Goal: Complete application form

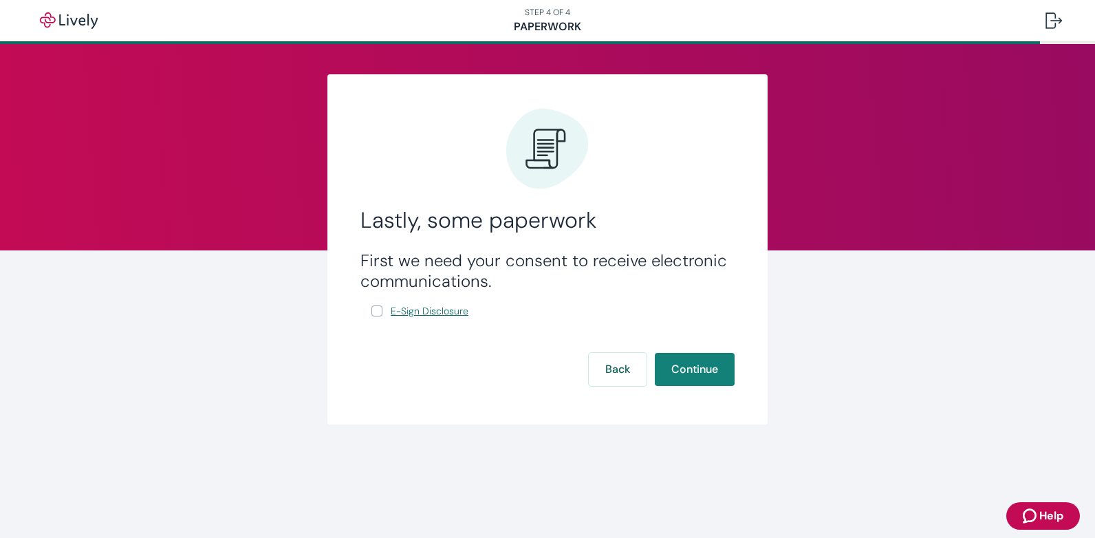
click at [459, 314] on span "E-Sign Disclosure" at bounding box center [430, 311] width 78 height 14
click at [371, 314] on div "First we need your consent to receive electronic communications. E-Sign Disclos…" at bounding box center [548, 284] width 374 height 69
click at [376, 312] on input "E-Sign Disclosure" at bounding box center [377, 311] width 11 height 11
checkbox input "true"
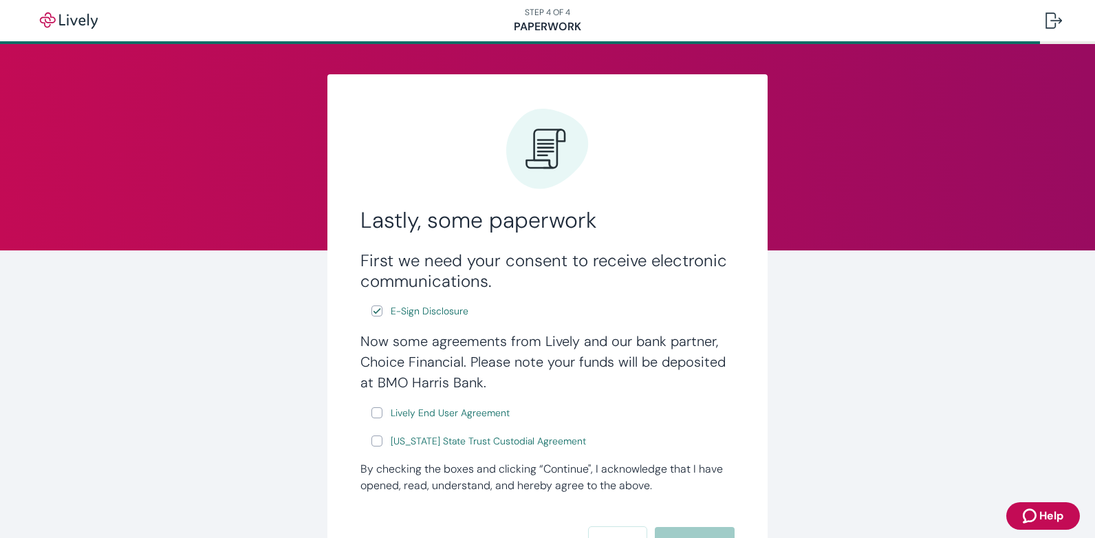
click at [378, 411] on label "Lively End User Agreement" at bounding box center [442, 413] width 141 height 17
click at [378, 411] on input "Lively End User Agreement" at bounding box center [377, 412] width 11 height 11
checkbox input "true"
click at [374, 440] on input "[US_STATE] State Trust Custodial Agreement" at bounding box center [377, 441] width 11 height 11
checkbox input "true"
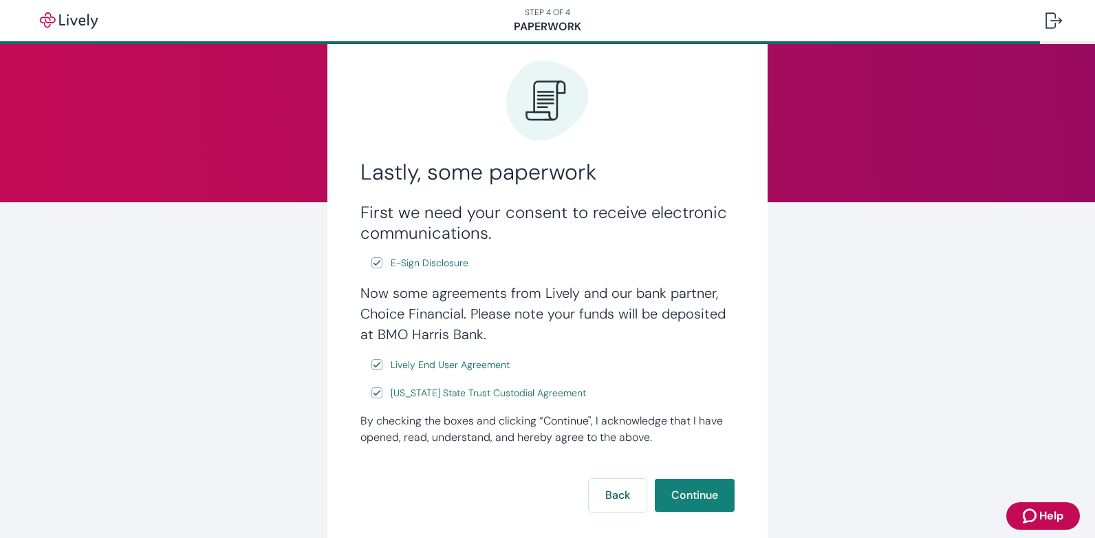
scroll to position [127, 0]
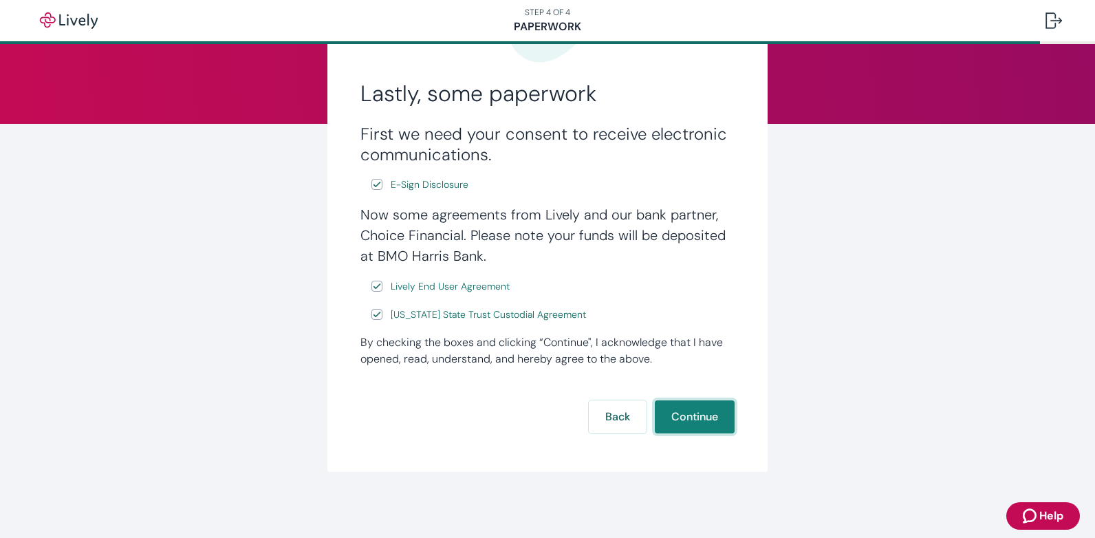
click at [687, 425] on button "Continue" at bounding box center [695, 416] width 80 height 33
